Goal: Task Accomplishment & Management: Use online tool/utility

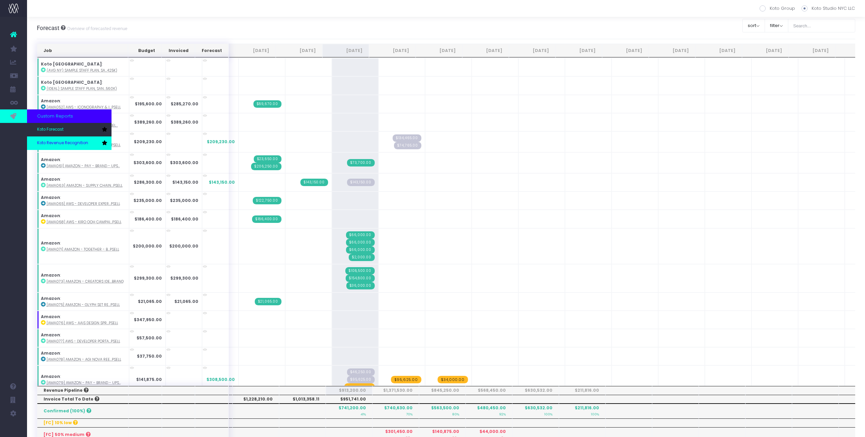
click at [44, 147] on link "Koto Revenue Recognition" at bounding box center [69, 144] width 84 height 14
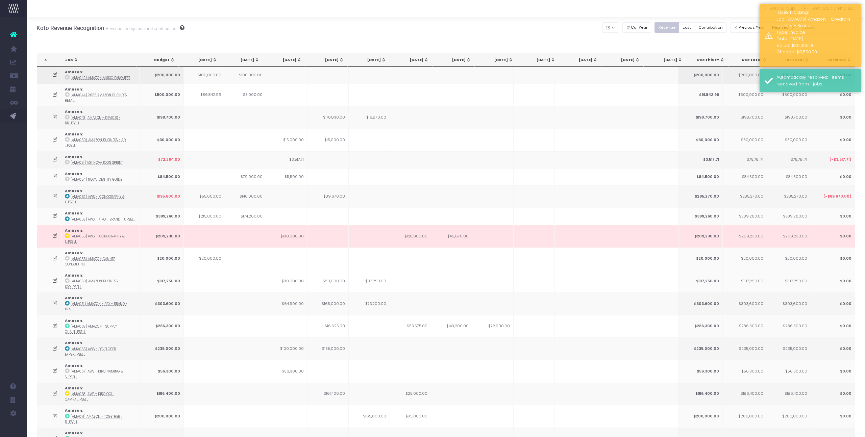
click at [418, 79] on td at bounding box center [410, 75] width 41 height 17
click at [421, 58] on div "[DATE]" at bounding box center [412, 59] width 32 height 5
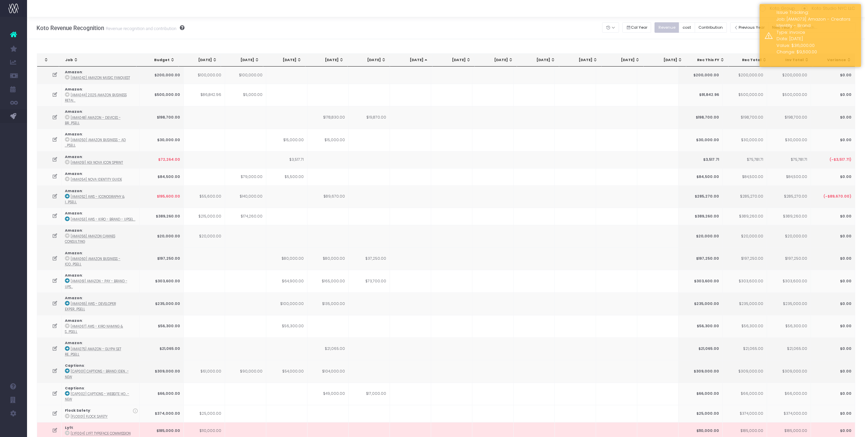
click at [421, 58] on div "[DATE]" at bounding box center [412, 59] width 32 height 5
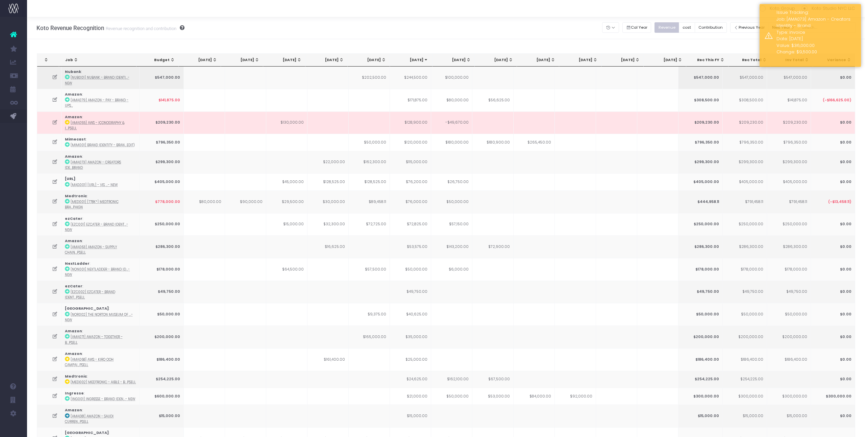
click at [418, 76] on td "$244,500.00" at bounding box center [410, 78] width 41 height 22
click at [54, 74] on icon at bounding box center [55, 77] width 6 height 6
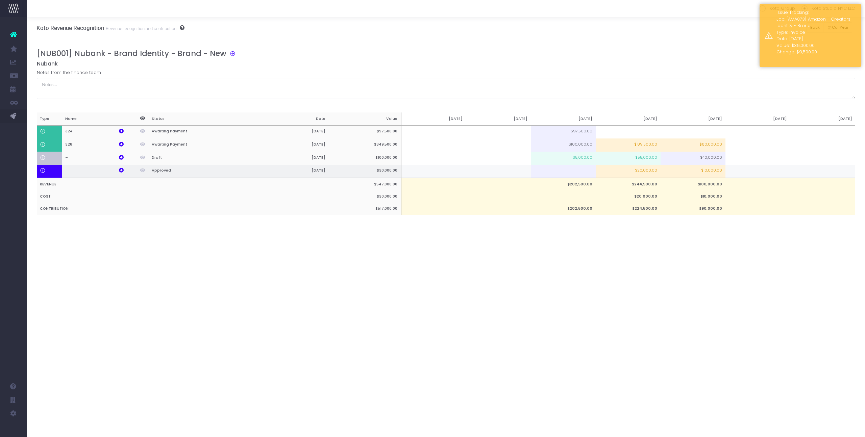
click at [647, 172] on td "$20,000.00" at bounding box center [628, 172] width 65 height 14
type input "$20,000.00"
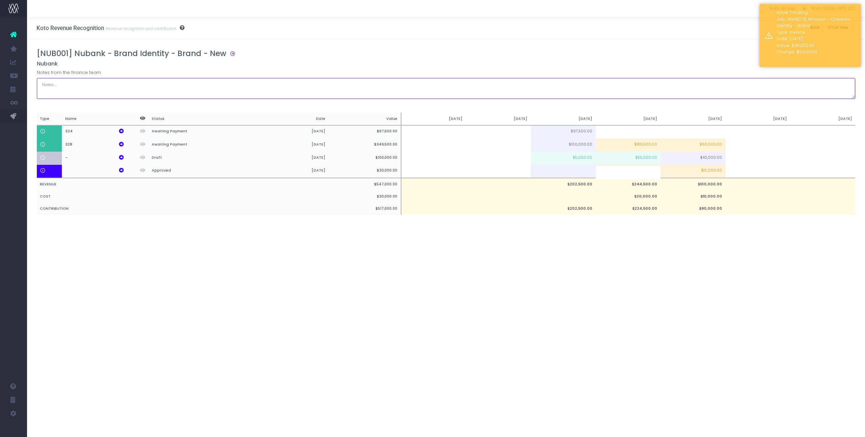
click at [678, 98] on textarea at bounding box center [446, 88] width 819 height 21
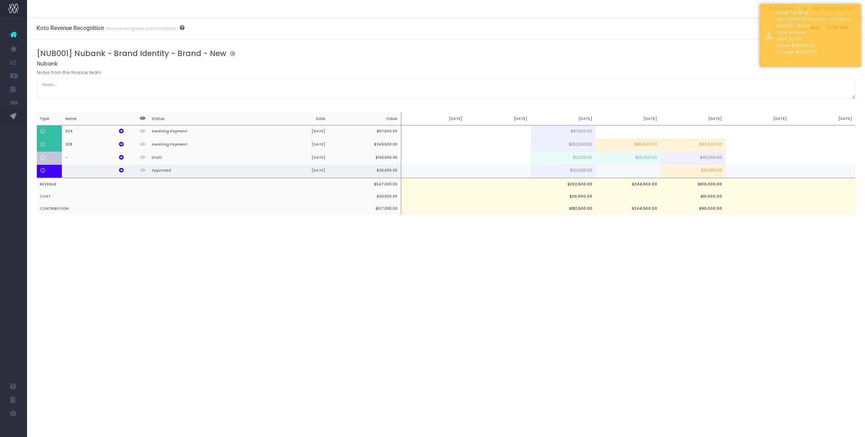
click at [706, 176] on td "$10,000.00" at bounding box center [693, 172] width 65 height 14
click at [700, 67] on div "[NUB001] Nubank - Brand Identity - Brand - New Nubank Notes from the finance te…" at bounding box center [446, 74] width 819 height 50
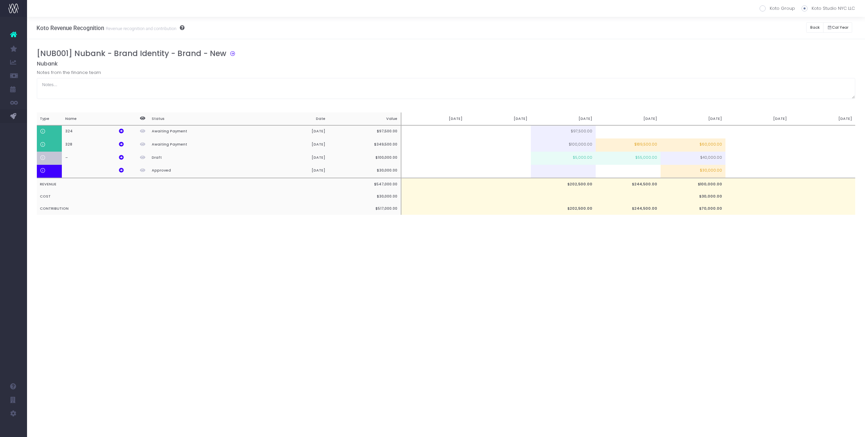
click at [772, 49] on div "[NUB001] Nubank - Brand Identity - Brand - New" at bounding box center [449, 54] width 824 height 11
click at [814, 29] on button "Back" at bounding box center [814, 27] width 17 height 10
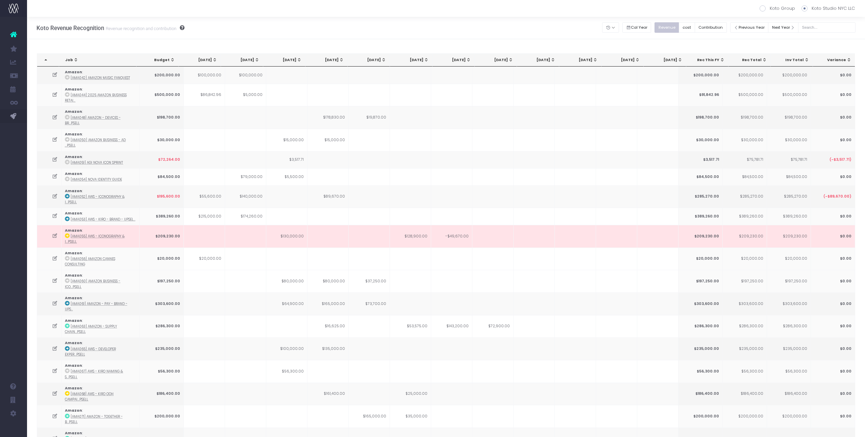
click at [415, 62] on div "[DATE]" at bounding box center [412, 59] width 32 height 5
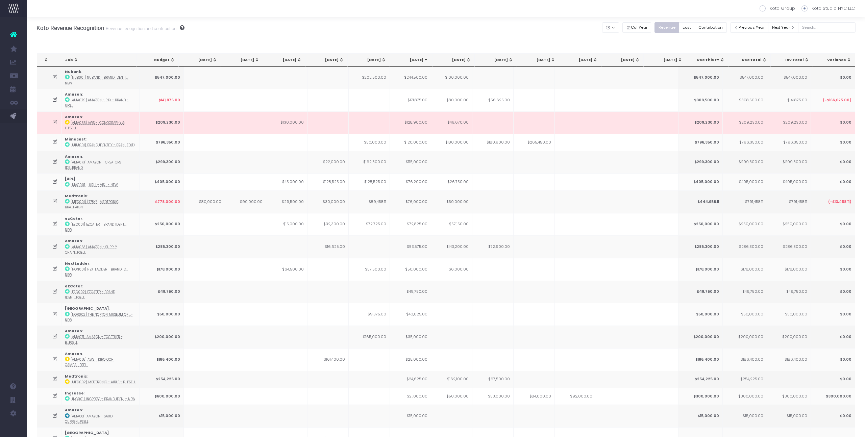
click at [415, 62] on div "[DATE]" at bounding box center [412, 59] width 32 height 5
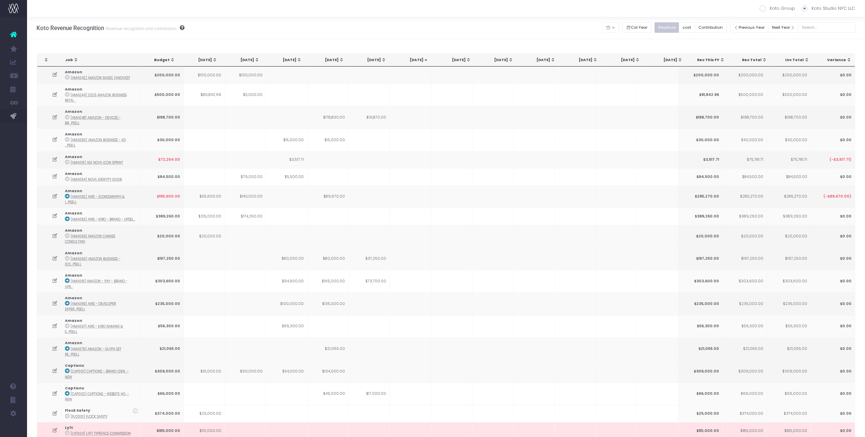
click at [415, 62] on div "[DATE]" at bounding box center [412, 59] width 32 height 5
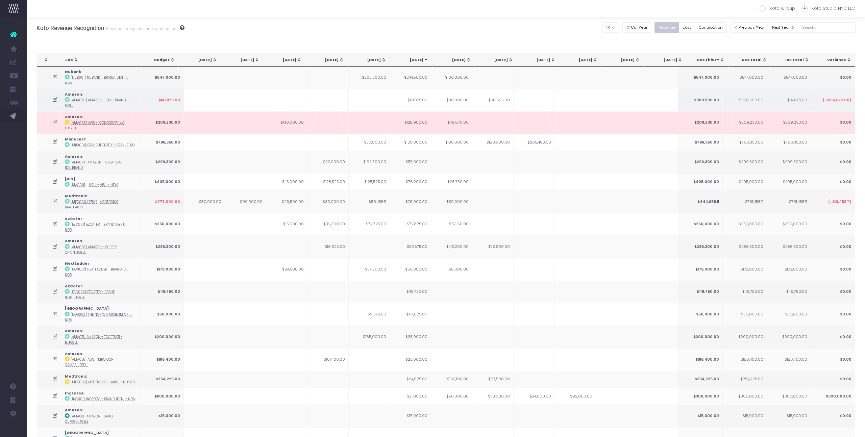
click at [419, 91] on td "$171,875.00" at bounding box center [410, 100] width 41 height 23
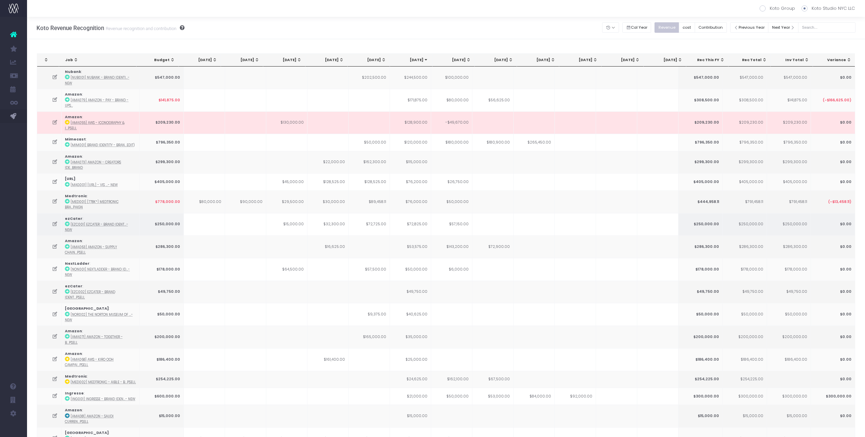
click at [377, 213] on td "$72,725.00" at bounding box center [369, 224] width 41 height 23
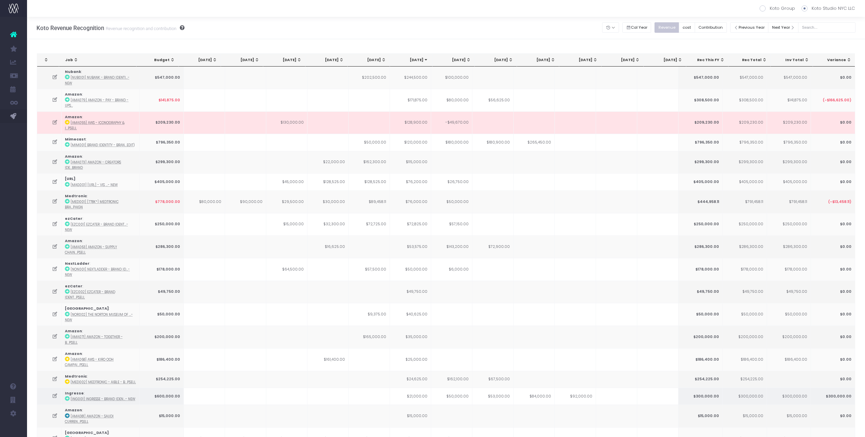
click at [54, 393] on icon at bounding box center [55, 396] width 6 height 6
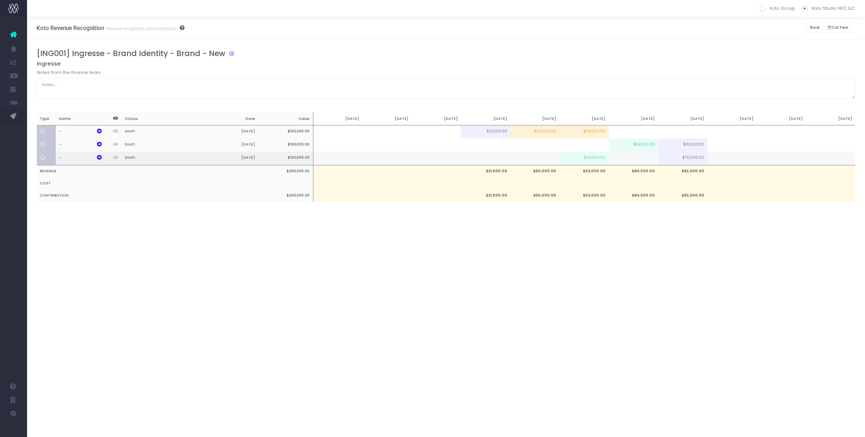
click at [596, 162] on td "$24,000.00" at bounding box center [584, 159] width 49 height 14
type input "$24,000.00"
click at [607, 148] on td at bounding box center [584, 145] width 49 height 13
type input "64000"
click at [639, 164] on td at bounding box center [633, 159] width 49 height 14
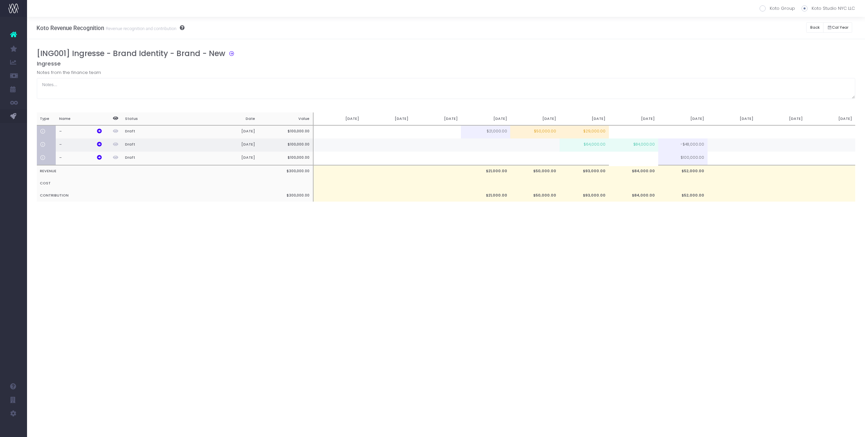
click at [686, 145] on td "-$48,000.00" at bounding box center [682, 145] width 49 height 13
click at [651, 145] on td "$84,000.00" at bounding box center [633, 145] width 49 height 13
type input "$84,000.00"
click at [657, 103] on div "[ING001] Ingresse - Brand Identity - Brand - New Ingresse Notes from the financ…" at bounding box center [446, 132] width 819 height 166
click at [639, 146] on td at bounding box center [633, 145] width 49 height 13
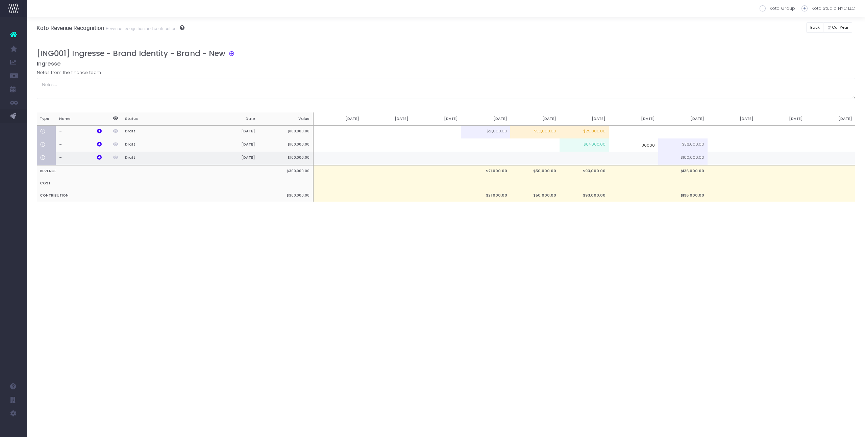
type input "36000"
click at [641, 158] on td at bounding box center [633, 159] width 49 height 14
type input "48000"
click at [654, 251] on div "Koto Revenue Recognition Revenue recognition and contribution Koto Group Koto S…" at bounding box center [446, 227] width 838 height 420
click at [511, 295] on div "Koto Revenue Recognition Revenue recognition and contribution Koto Group Koto S…" at bounding box center [446, 227] width 838 height 420
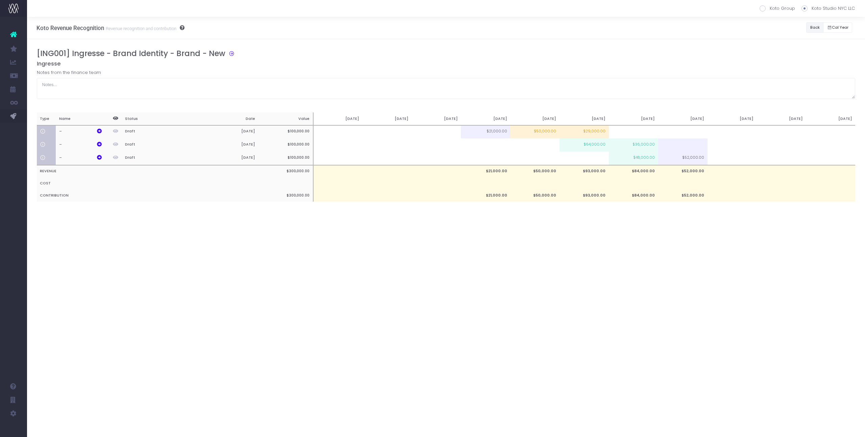
click at [810, 29] on button "Back" at bounding box center [814, 27] width 17 height 10
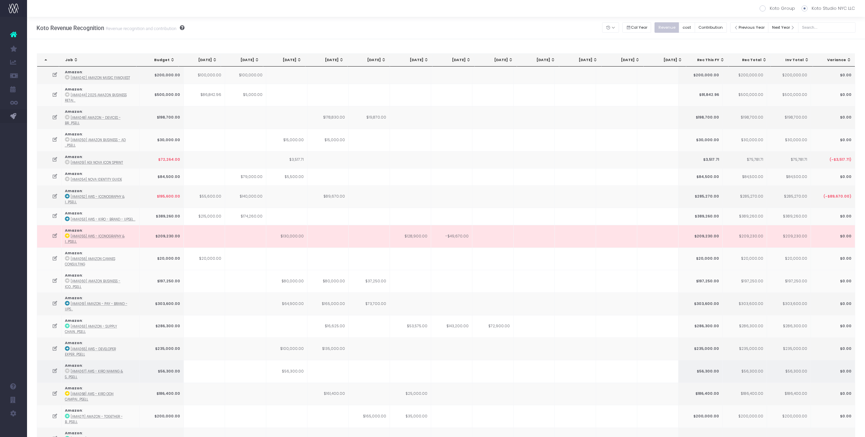
click at [408, 360] on td at bounding box center [410, 371] width 41 height 23
click at [55, 436] on icon at bounding box center [55, 439] width 6 height 6
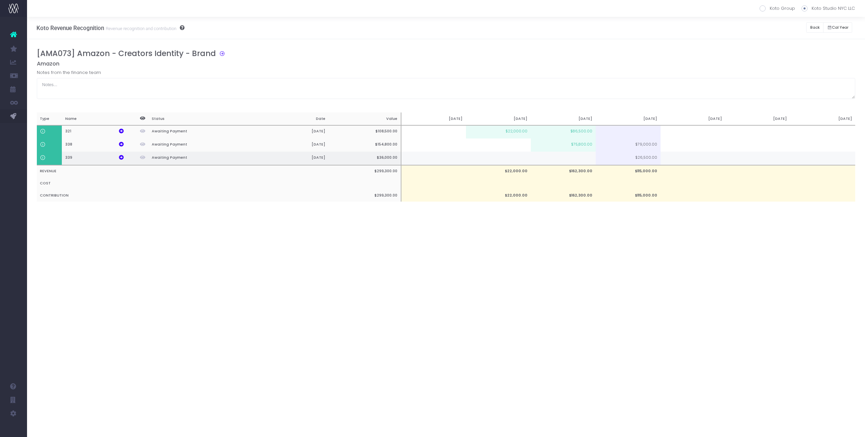
click at [673, 163] on td at bounding box center [693, 159] width 65 height 14
type input "26500"
click at [664, 226] on div "Koto Revenue Recognition Revenue recognition and contribution Koto Group Koto S…" at bounding box center [446, 227] width 838 height 420
click at [732, 75] on div "Notes from the finance team" at bounding box center [446, 84] width 819 height 30
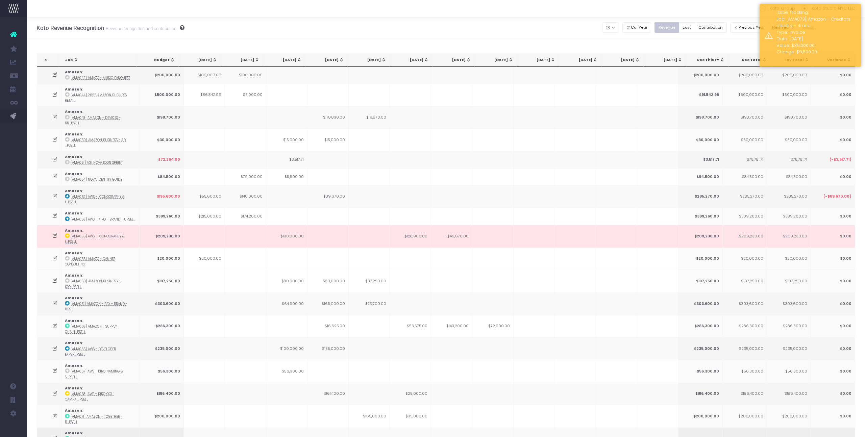
click at [55, 436] on icon at bounding box center [55, 439] width 6 height 6
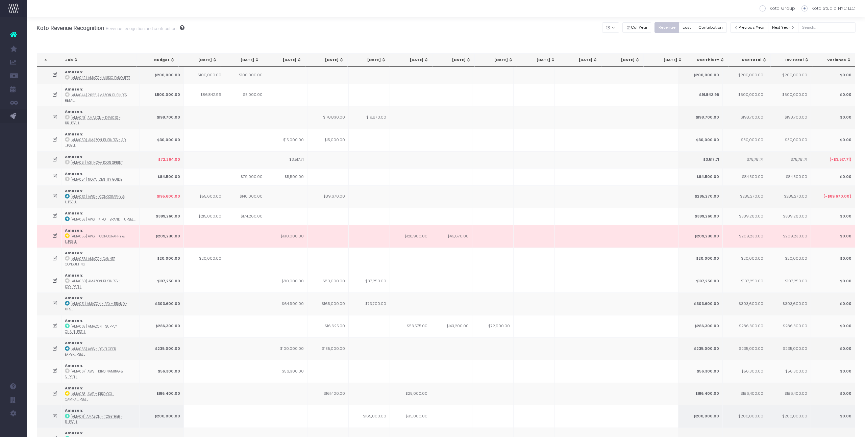
click at [55, 414] on icon at bounding box center [55, 417] width 6 height 6
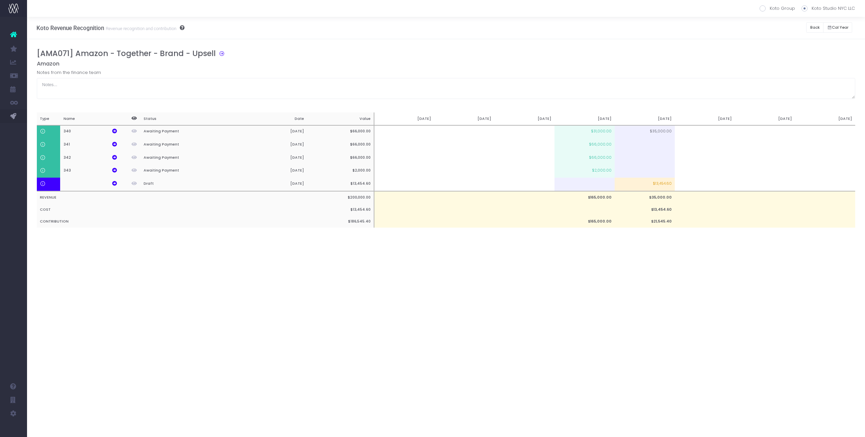
click at [449, 384] on div "Koto Revenue Recognition Revenue recognition and contribution Koto Group Koto S…" at bounding box center [446, 227] width 838 height 420
click at [811, 26] on button "Back" at bounding box center [814, 27] width 17 height 10
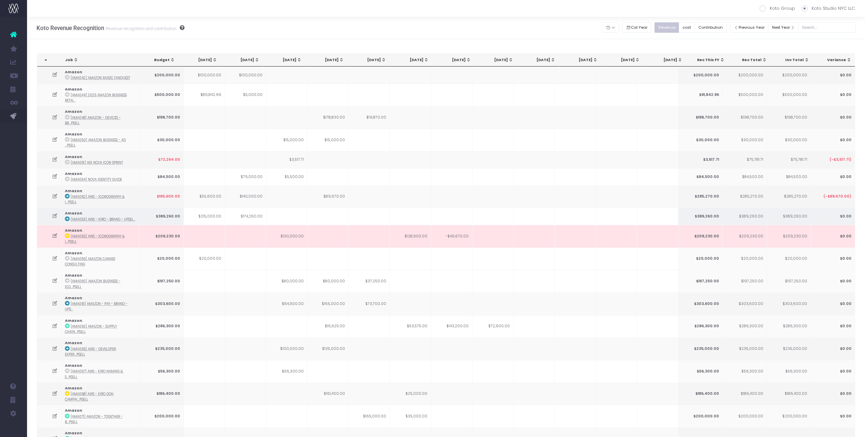
click at [576, 208] on td at bounding box center [575, 216] width 41 height 17
click at [486, 186] on td at bounding box center [492, 197] width 41 height 23
click at [422, 338] on td at bounding box center [410, 349] width 41 height 23
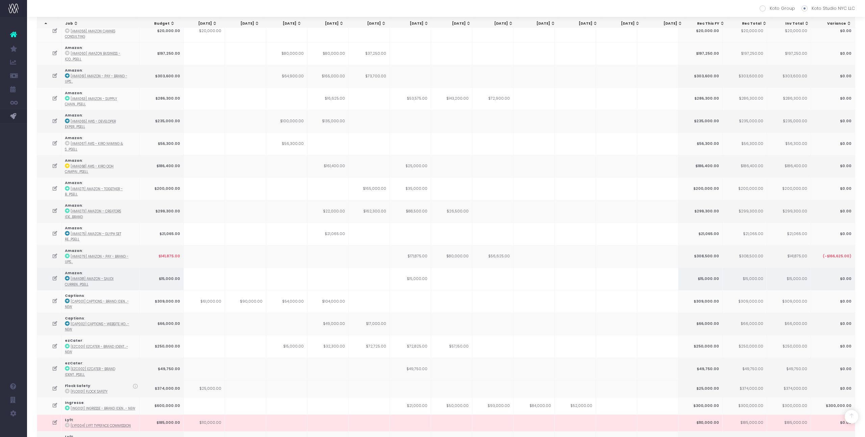
click at [430, 268] on td "$15,000.00" at bounding box center [410, 279] width 41 height 23
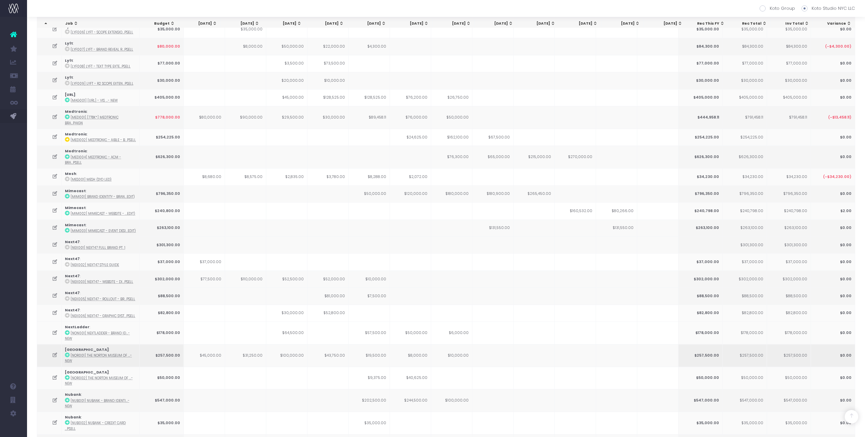
click at [415, 344] on td "$8,000.00" at bounding box center [410, 355] width 41 height 23
click at [419, 412] on td at bounding box center [410, 423] width 41 height 23
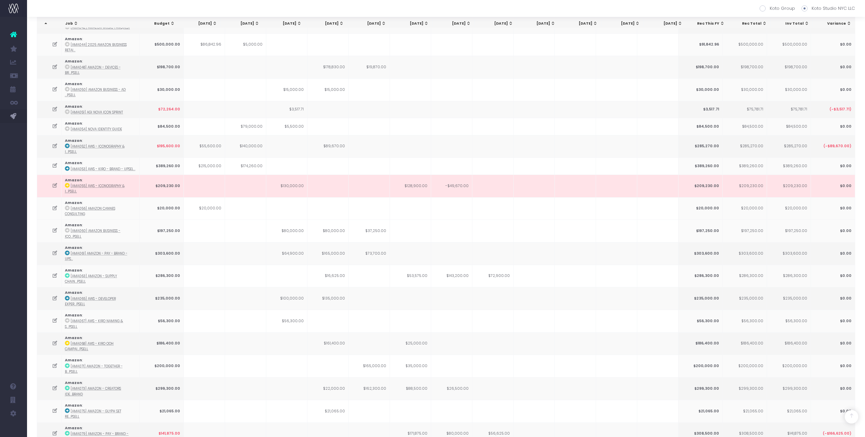
scroll to position [0, 0]
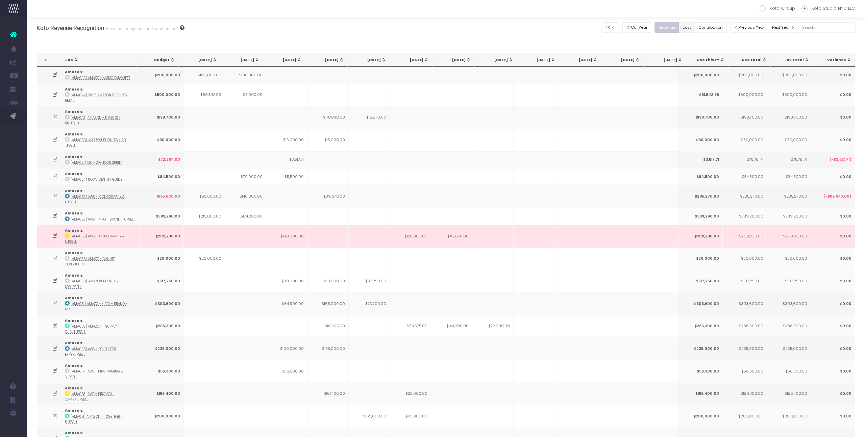
click at [692, 28] on button "cost" at bounding box center [687, 27] width 16 height 10
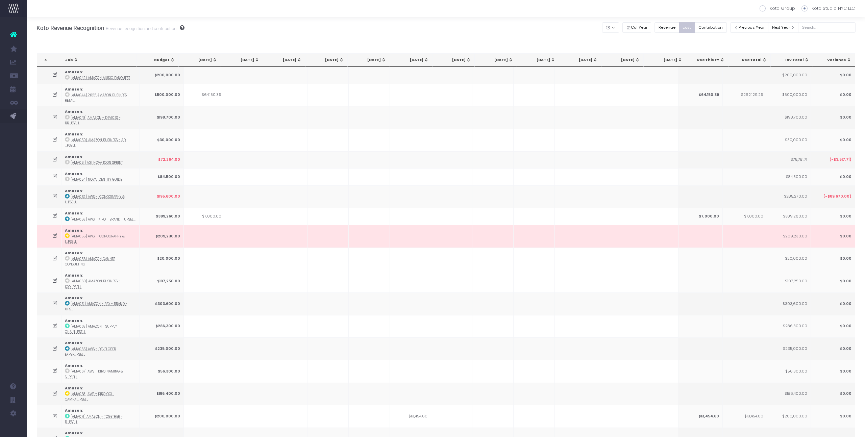
click at [419, 60] on div "[DATE]" at bounding box center [412, 59] width 32 height 5
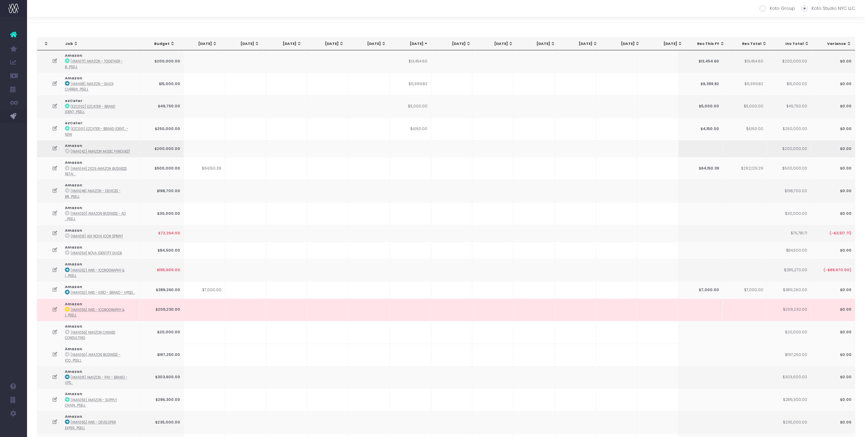
scroll to position [18, 0]
click at [423, 116] on td "$4,150.00" at bounding box center [410, 127] width 41 height 23
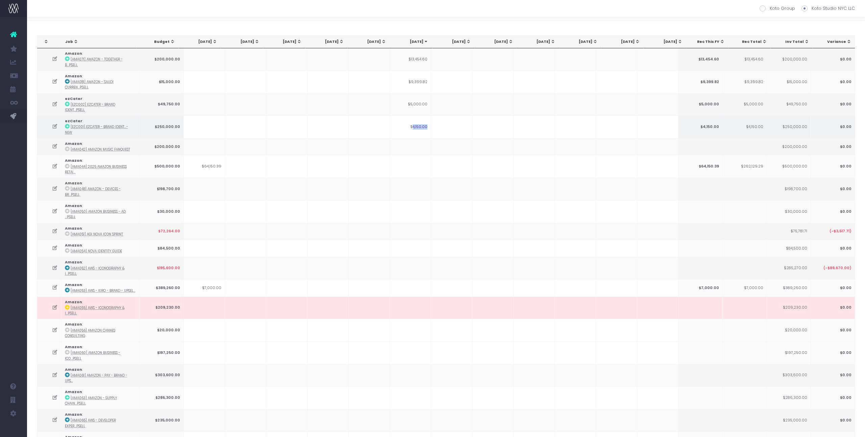
click at [423, 116] on td "$4,150.00" at bounding box center [410, 127] width 41 height 23
click at [56, 124] on icon at bounding box center [55, 127] width 6 height 6
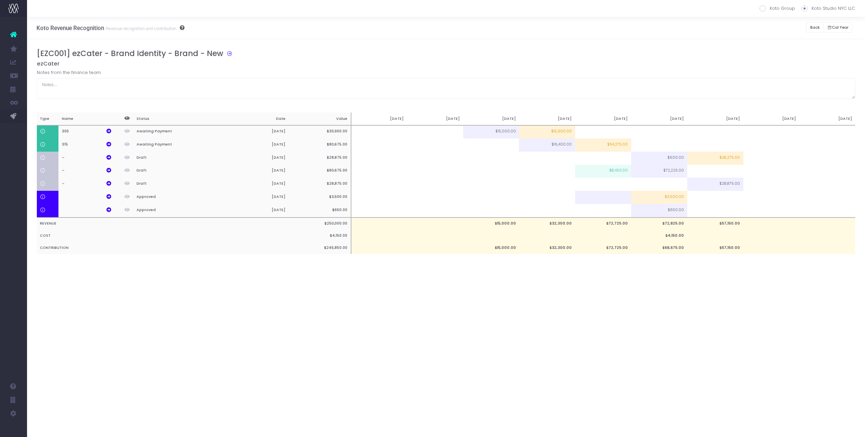
scroll to position [0, 0]
click at [816, 29] on button "Back" at bounding box center [814, 27] width 17 height 10
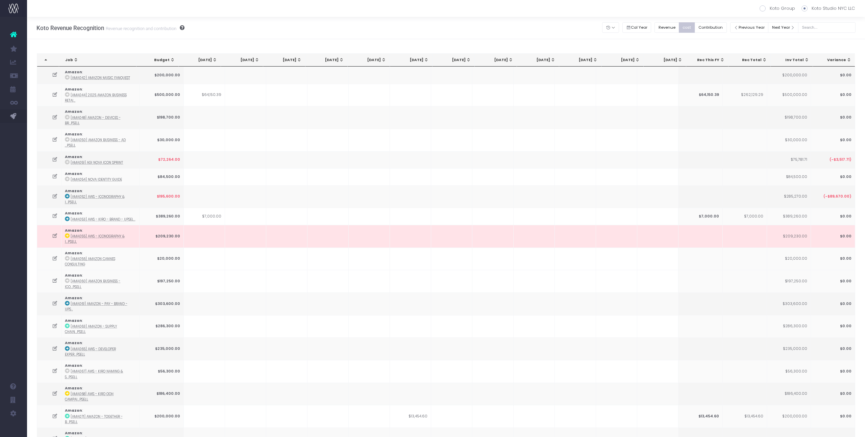
click at [423, 57] on span "Sep 25: activate to sort column ascending" at bounding box center [425, 59] width 5 height 5
click at [423, 57] on span "Sep 25: activate to sort column descending" at bounding box center [425, 59] width 5 height 5
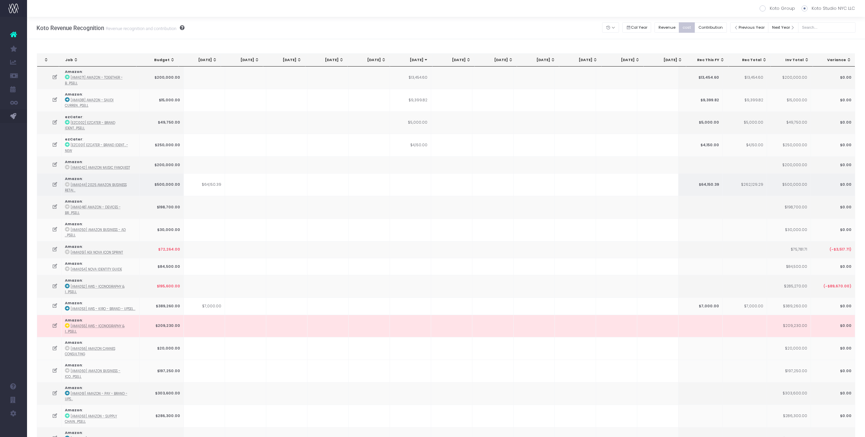
click at [464, 173] on td at bounding box center [451, 184] width 41 height 23
click at [679, 30] on button "Revenue" at bounding box center [667, 27] width 25 height 10
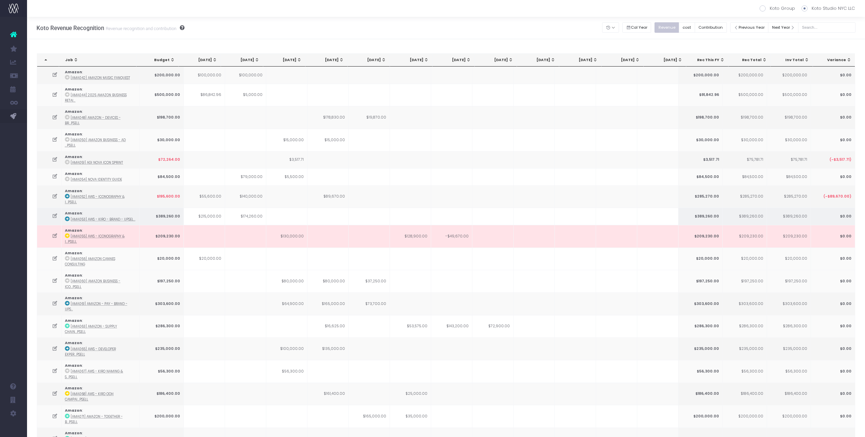
click at [415, 208] on td at bounding box center [410, 216] width 41 height 17
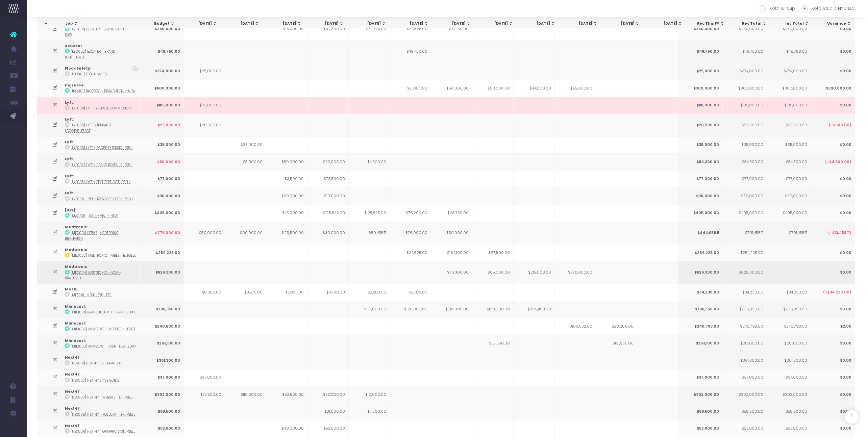
click at [477, 261] on td "$65,000.00" at bounding box center [492, 272] width 41 height 23
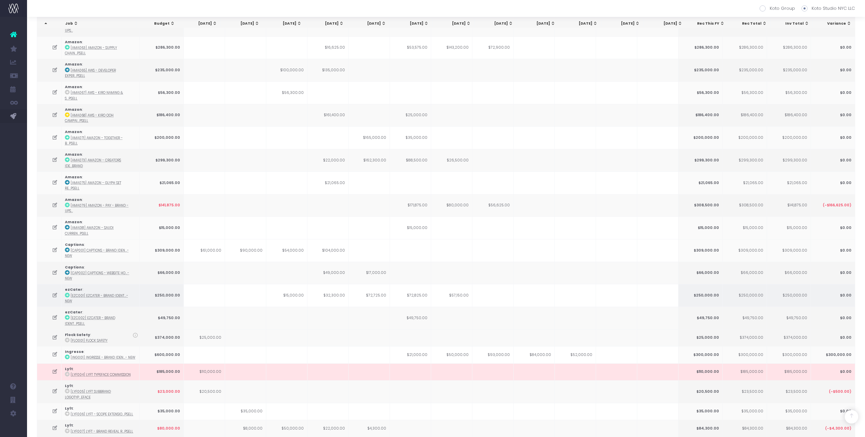
click at [415, 284] on td "$72,825.00" at bounding box center [410, 295] width 41 height 23
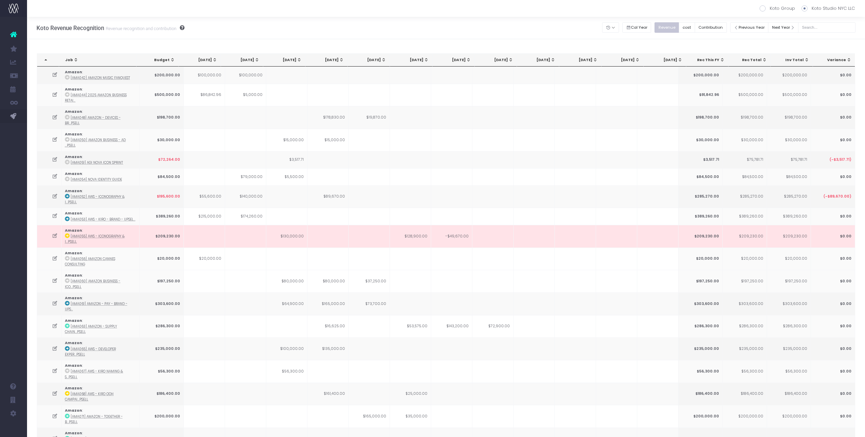
click at [15, 355] on div "Account Warning You are on a paid plan. My Favourites You have no favourites Jo…" at bounding box center [13, 227] width 27 height 420
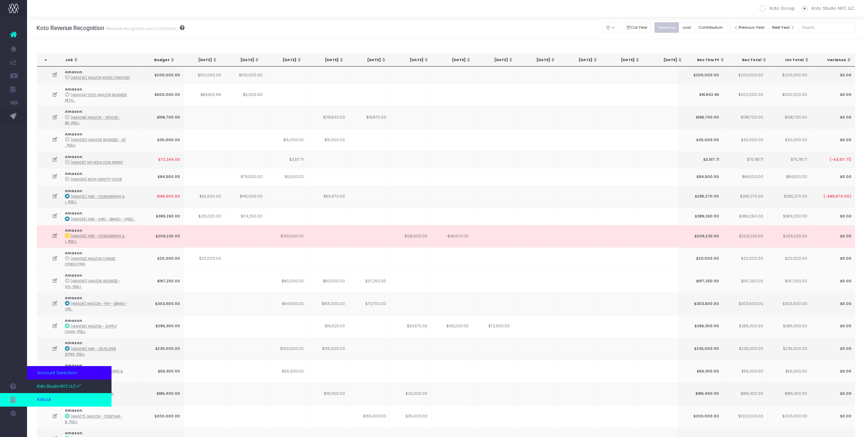
click at [57, 401] on link "Koto LA" at bounding box center [69, 400] width 84 height 14
